Goal: Task Accomplishment & Management: Manage account settings

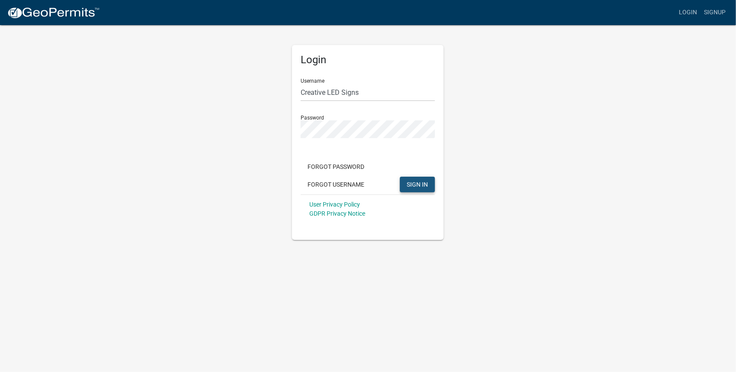
click at [433, 187] on button "SIGN IN" at bounding box center [417, 185] width 35 height 16
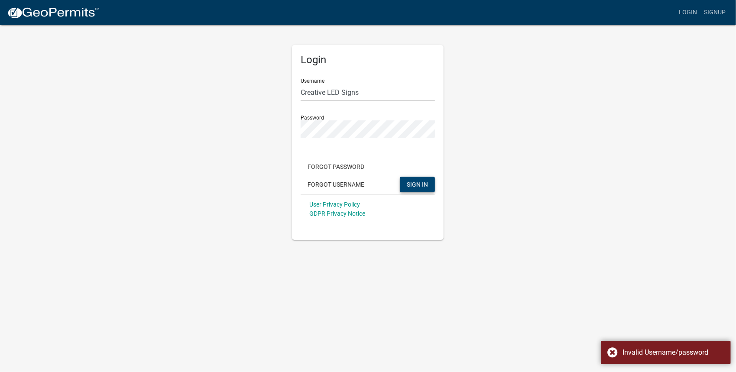
click at [423, 185] on span "SIGN IN" at bounding box center [417, 184] width 21 height 7
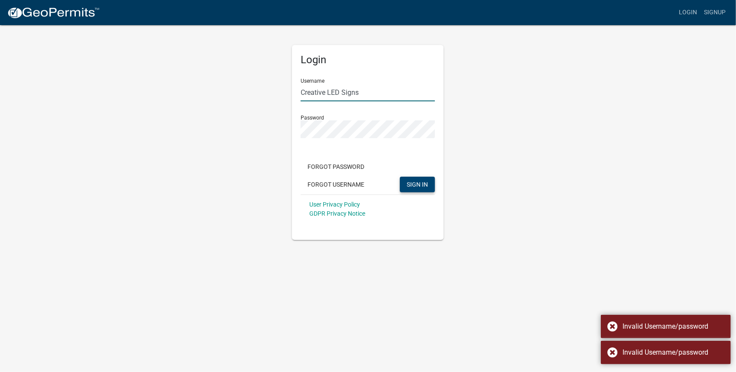
click at [364, 89] on input "Creative LED Signs" at bounding box center [368, 93] width 134 height 18
click at [420, 183] on span "SIGN IN" at bounding box center [417, 184] width 21 height 7
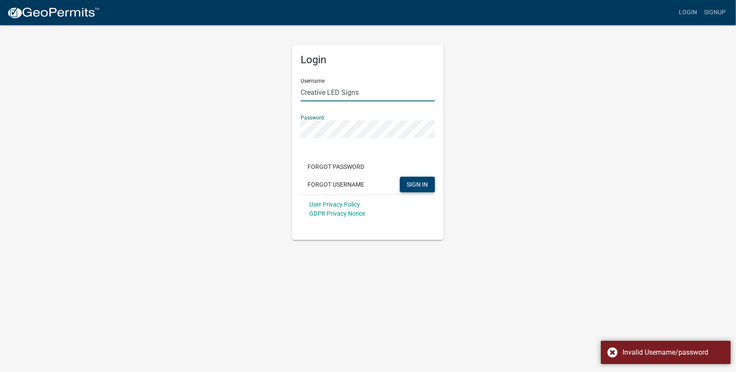
click at [343, 89] on input "Creative LED Signs" at bounding box center [368, 93] width 134 height 18
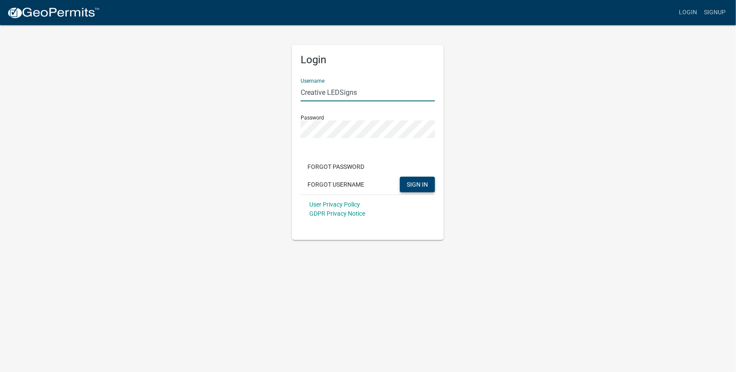
click at [329, 90] on input "Creative LEDSigns" at bounding box center [368, 93] width 134 height 18
click at [428, 180] on button "SIGN IN" at bounding box center [417, 185] width 35 height 16
drag, startPoint x: 339, startPoint y: 100, endPoint x: 338, endPoint y: 95, distance: 4.8
click at [340, 99] on input "CreativeLEDSigns" at bounding box center [368, 93] width 134 height 18
click at [337, 93] on input "CreativeLEDSigns" at bounding box center [368, 93] width 134 height 18
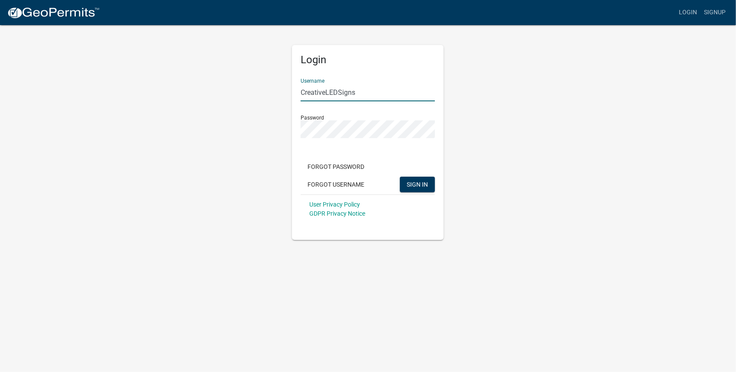
click at [337, 93] on input "CreativeLEDSigns" at bounding box center [368, 93] width 134 height 18
click at [337, 91] on input "CreativeLEDSigns" at bounding box center [368, 93] width 134 height 18
click at [337, 88] on input "CreativeLEDSigns" at bounding box center [368, 93] width 134 height 18
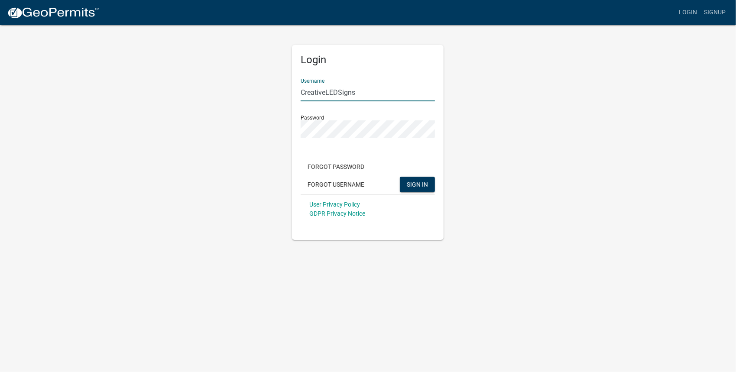
paste input "LED Signs/"
type input "Creative LED Signs/"
click at [421, 188] on span "SIGN IN" at bounding box center [417, 184] width 21 height 7
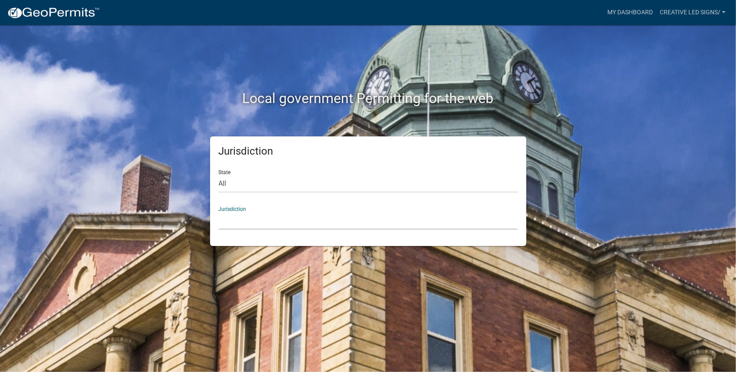
click at [285, 220] on select "[GEOGRAPHIC_DATA], [US_STATE] [GEOGRAPHIC_DATA], [US_STATE][PERSON_NAME][GEOGRA…" at bounding box center [368, 221] width 299 height 18
click at [239, 240] on div "Jurisdiction State All [US_STATE] [US_STATE] [US_STATE] [US_STATE] [US_STATE] […" at bounding box center [368, 191] width 316 height 110
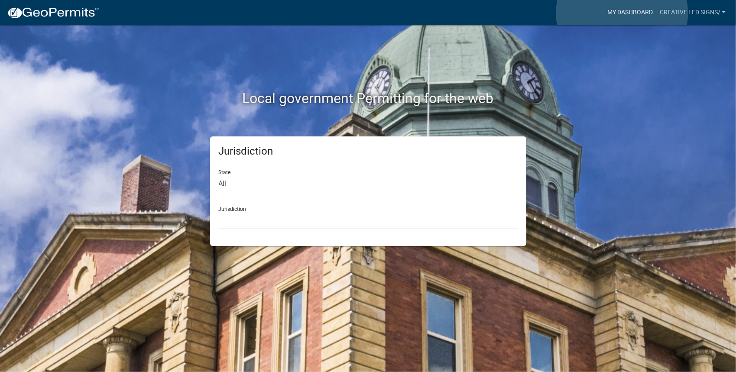
click at [622, 13] on link "My Dashboard" at bounding box center [630, 12] width 52 height 16
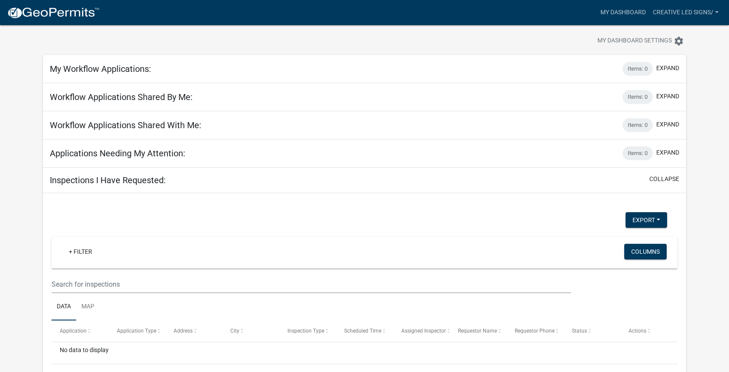
scroll to position [44, 0]
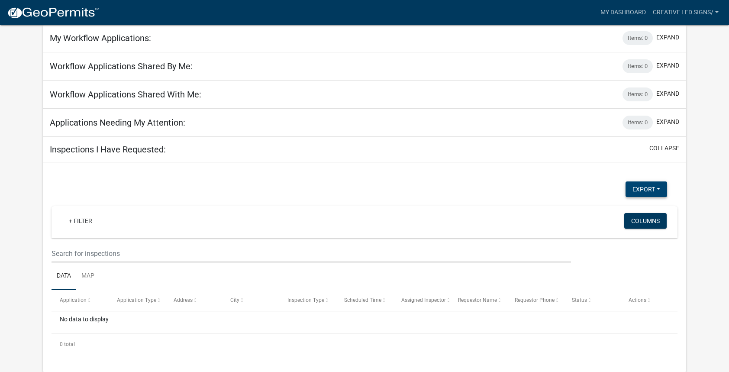
click at [655, 188] on button "Export" at bounding box center [647, 189] width 42 height 16
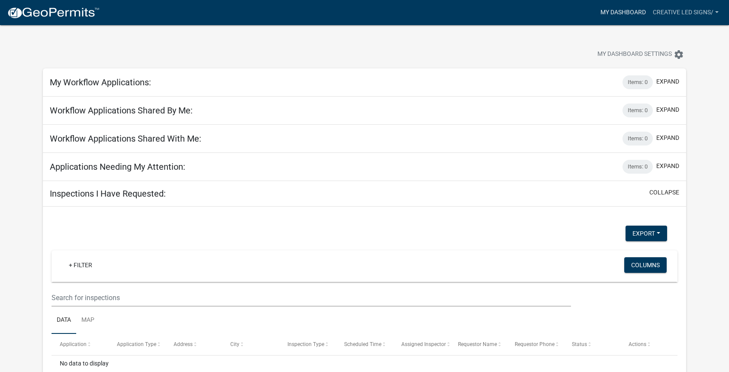
click at [634, 13] on link "My Dashboard" at bounding box center [623, 12] width 52 height 16
click at [714, 16] on link "Creative LED Signs/" at bounding box center [686, 12] width 73 height 16
click at [519, 39] on div "My Dashboard Settings settings" at bounding box center [364, 45] width 657 height 40
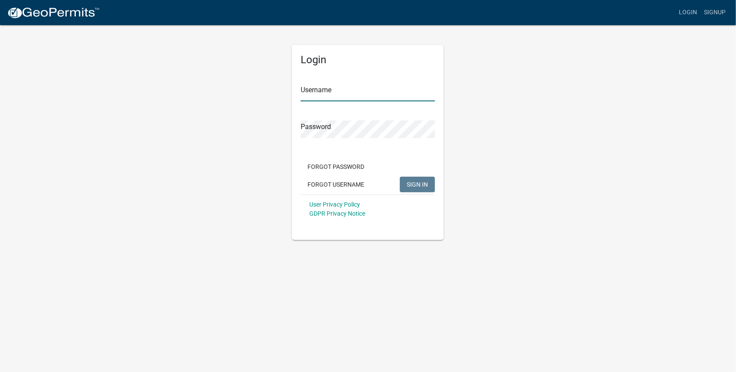
type input "Creative LED Signs"
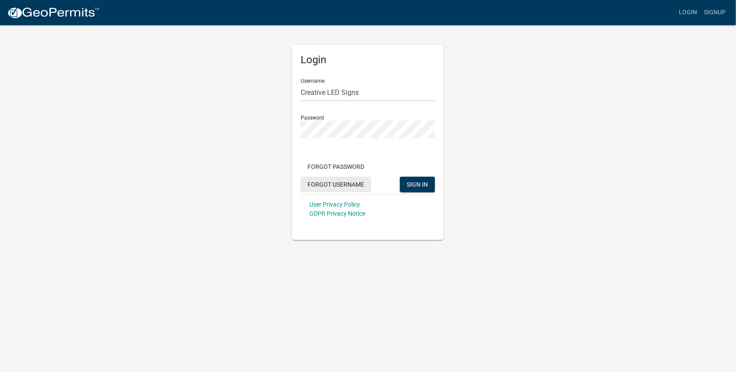
click at [360, 186] on button "Forgot Username" at bounding box center [336, 185] width 71 height 16
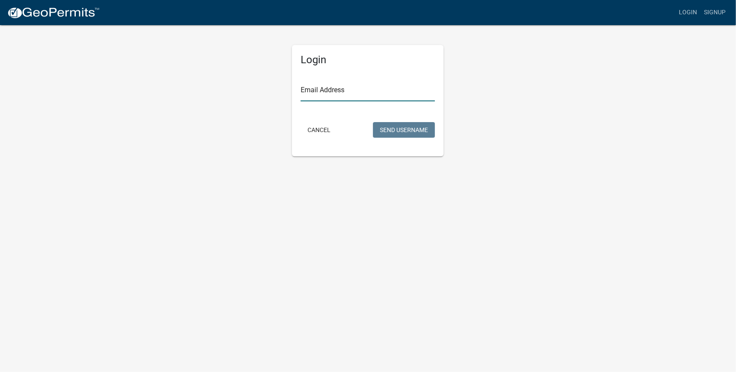
click at [359, 89] on input "Email Address" at bounding box center [368, 93] width 134 height 18
type input "sales@creativeledsigns.com"
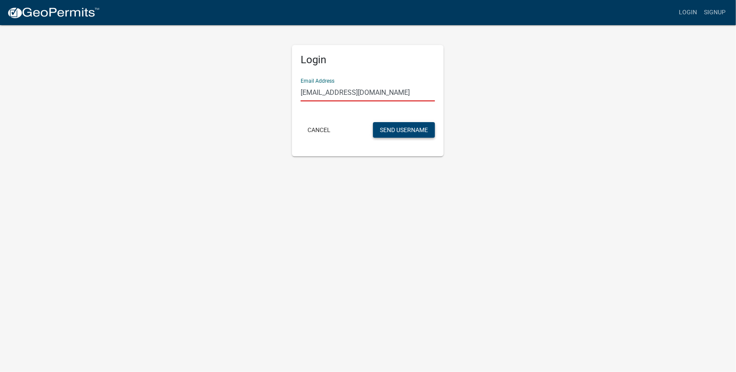
click at [397, 129] on button "Send Username" at bounding box center [404, 130] width 62 height 16
